Goal: Task Accomplishment & Management: Manage account settings

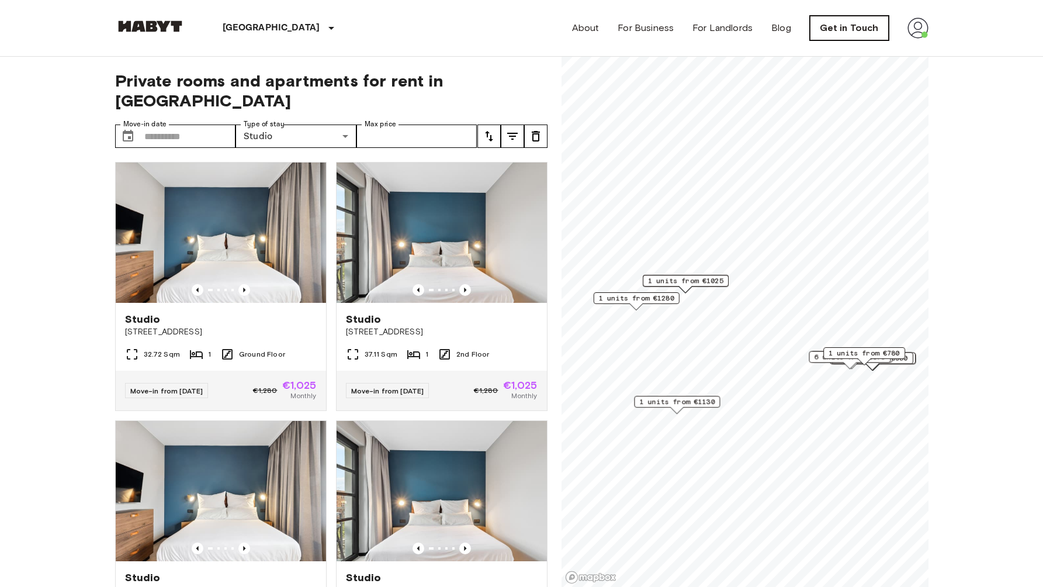
click at [835, 29] on link "Get in Touch" at bounding box center [849, 28] width 79 height 25
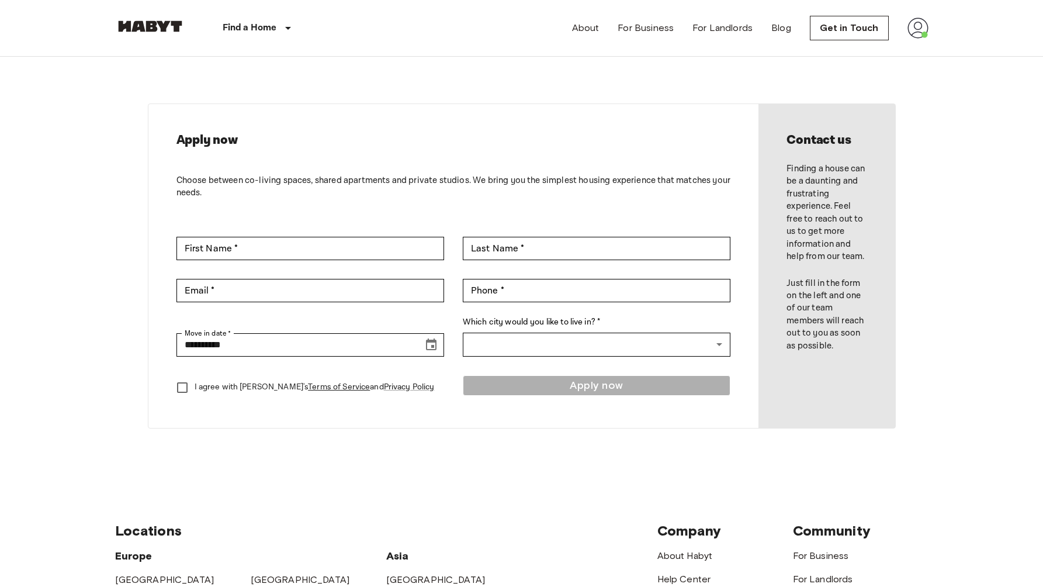
click at [916, 26] on img at bounding box center [918, 28] width 21 height 21
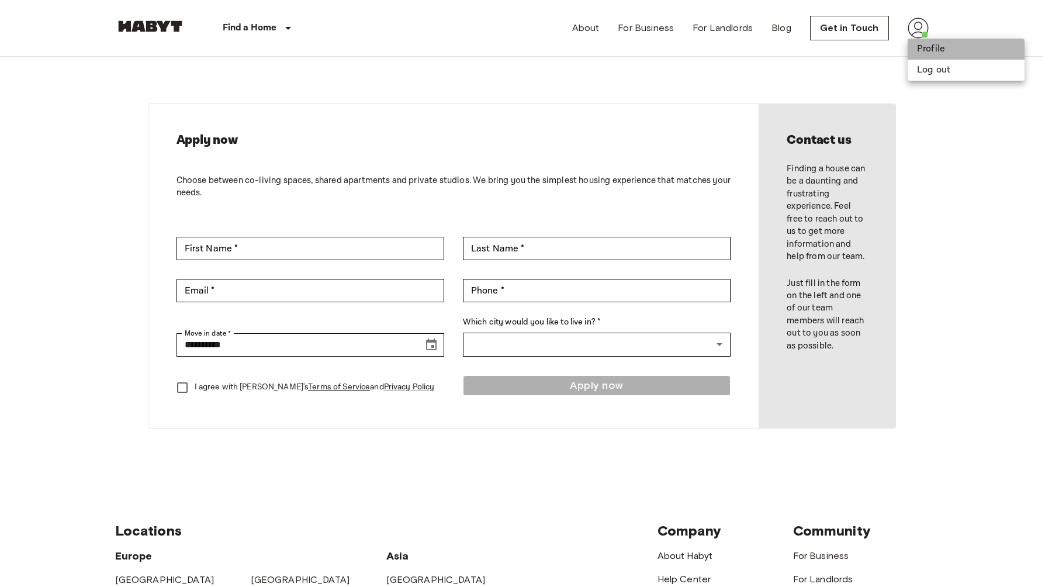
click at [922, 46] on li "Profile" at bounding box center [966, 49] width 117 height 21
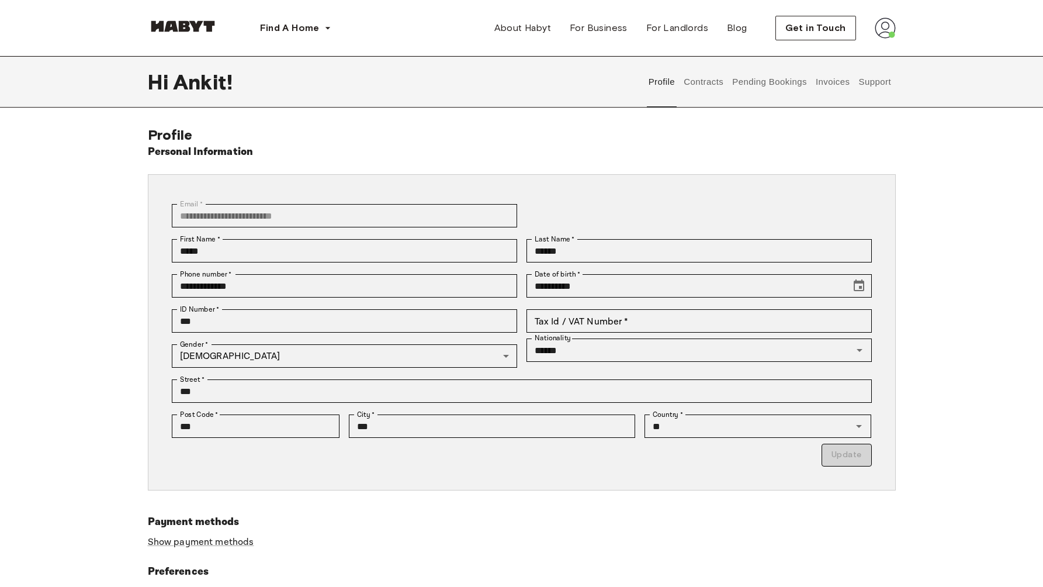
click at [707, 87] on button "Contracts" at bounding box center [704, 81] width 43 height 51
